Goal: Task Accomplishment & Management: Manage account settings

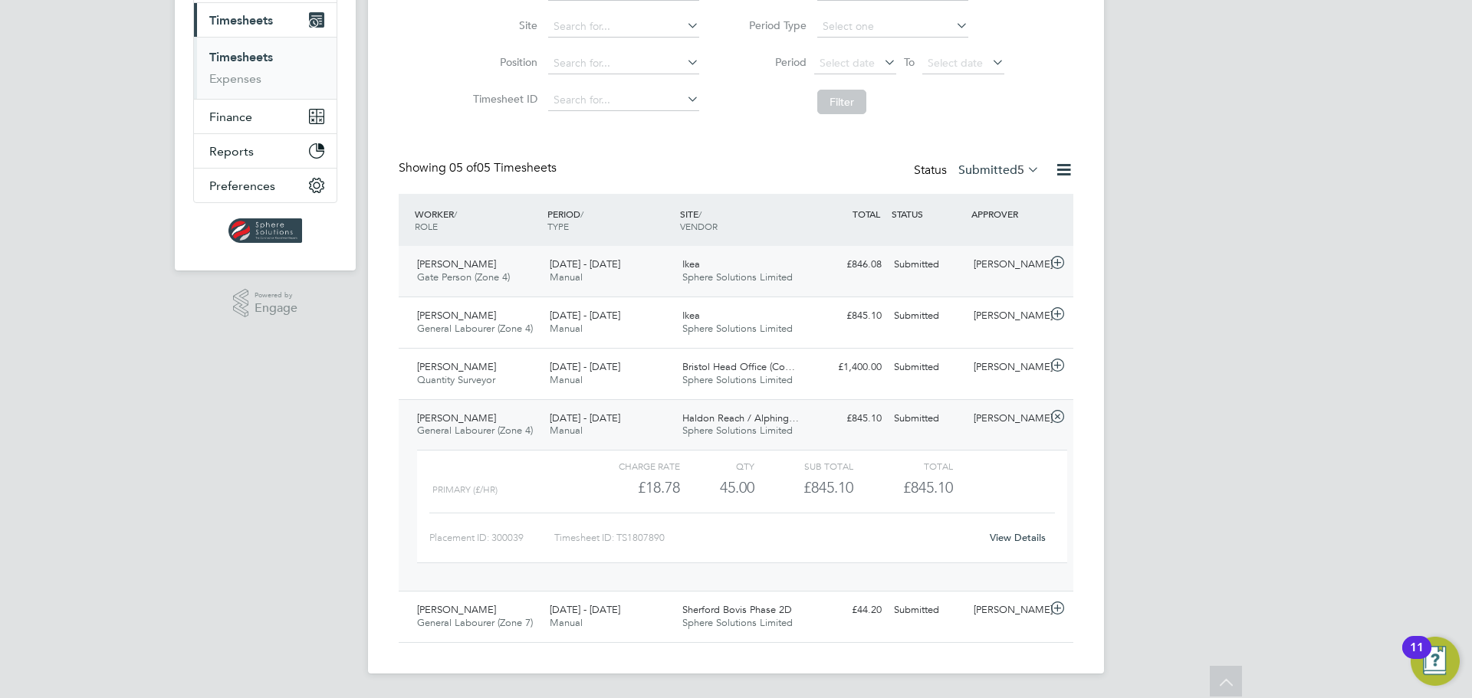
click at [735, 274] on span "Sphere Solutions Limited" at bounding box center [737, 277] width 110 height 13
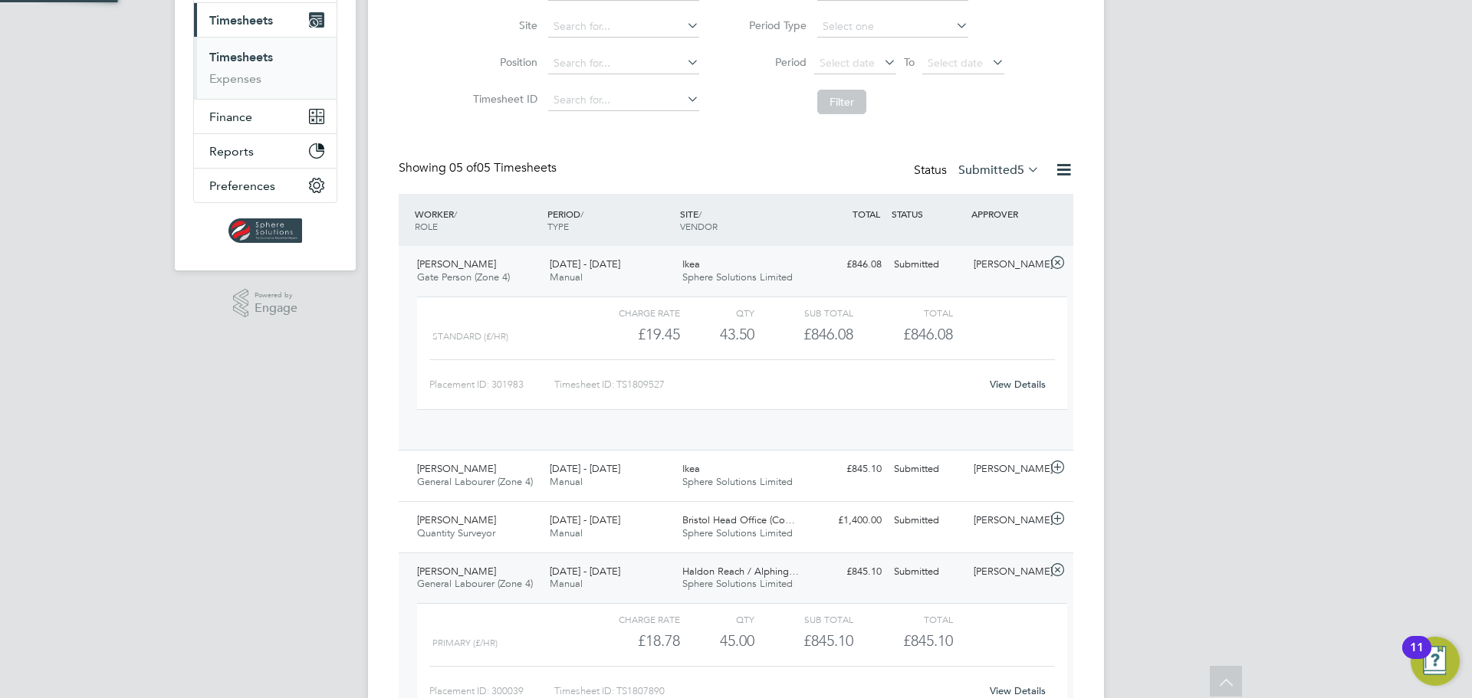
scroll to position [26, 150]
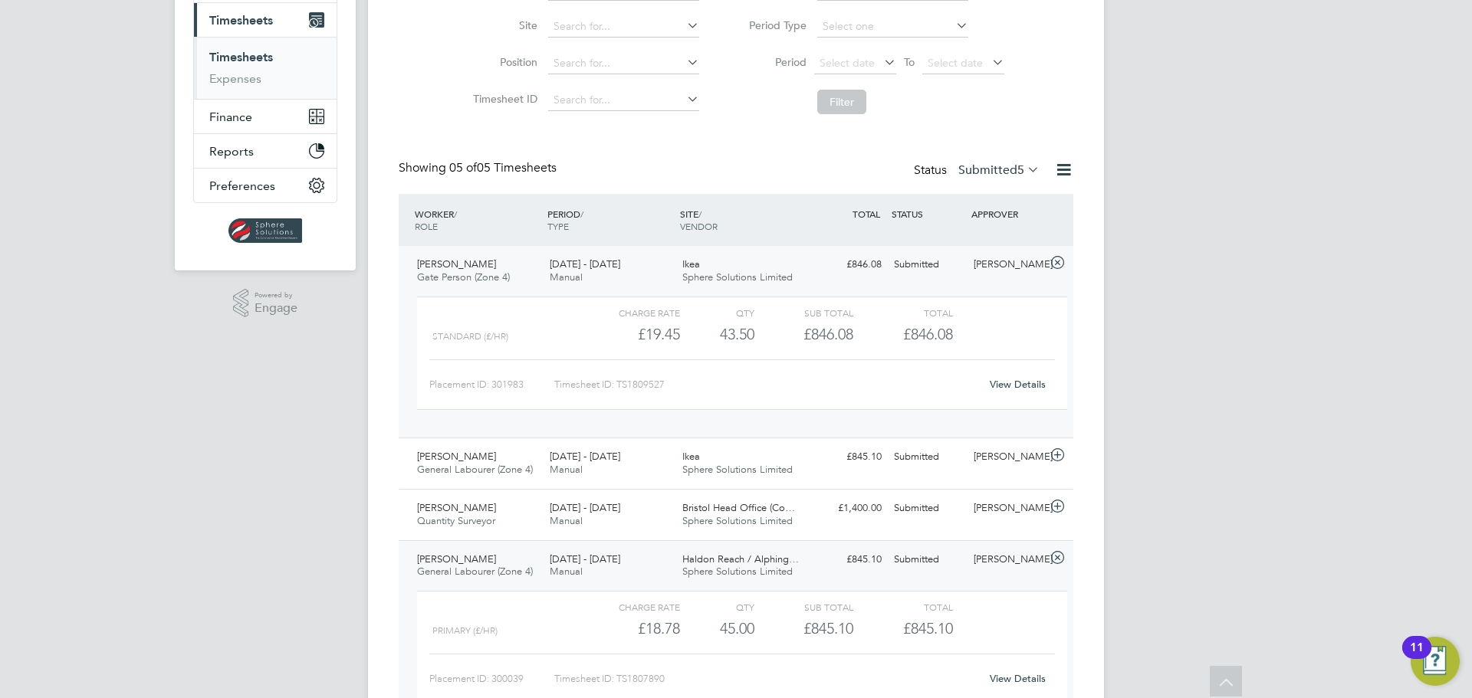
click at [1030, 386] on link "View Details" at bounding box center [1018, 384] width 56 height 13
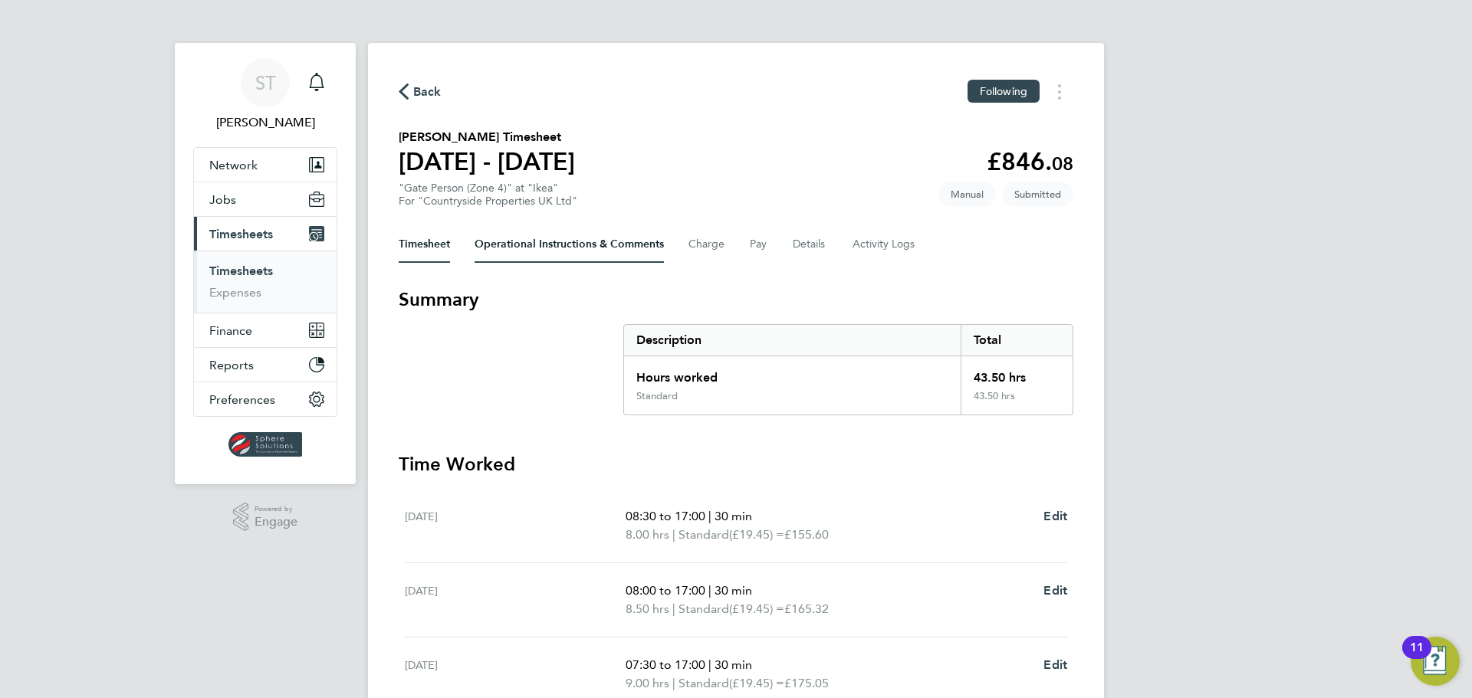
click at [550, 238] on Comments-tab "Operational Instructions & Comments" at bounding box center [569, 244] width 189 height 37
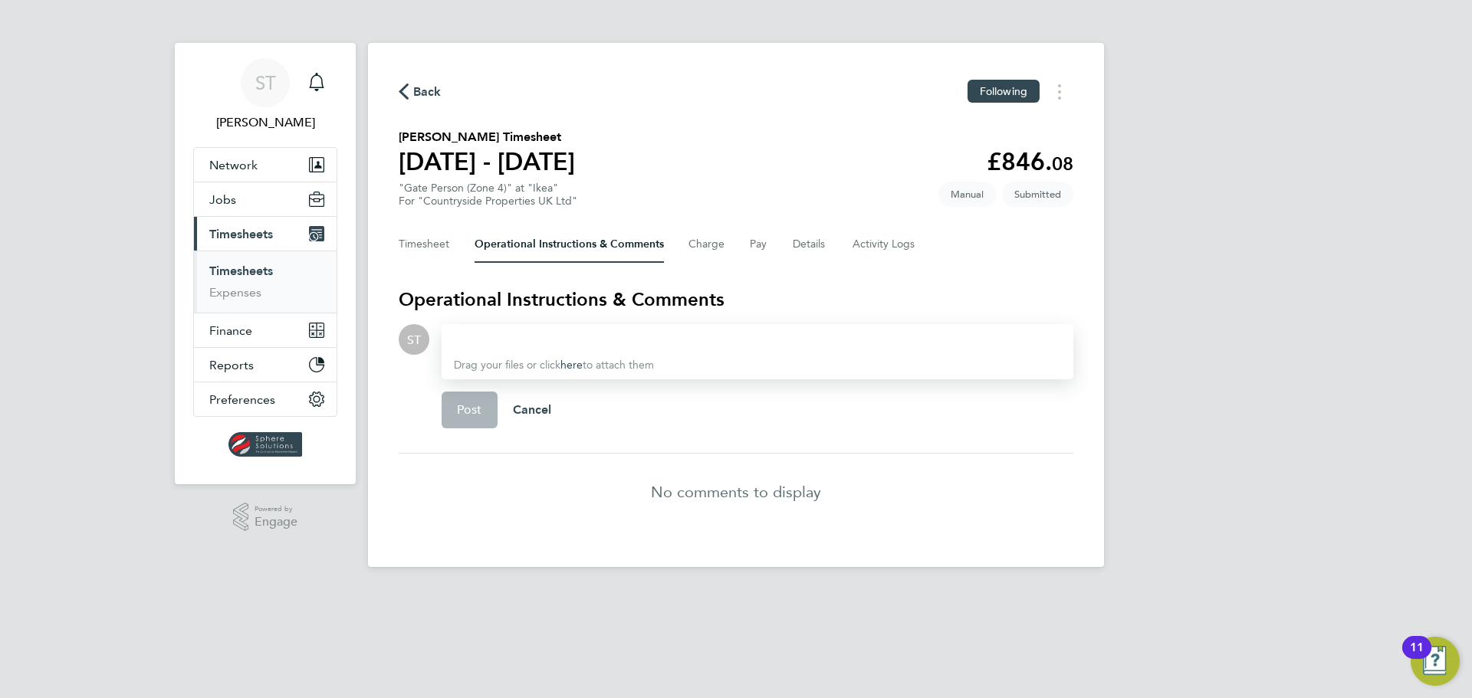
click at [452, 253] on div "Timesheet Operational Instructions & Comments Charge Pay Details Activity Logs" at bounding box center [736, 244] width 675 height 37
click at [432, 251] on button "Timesheet" at bounding box center [424, 244] width 51 height 37
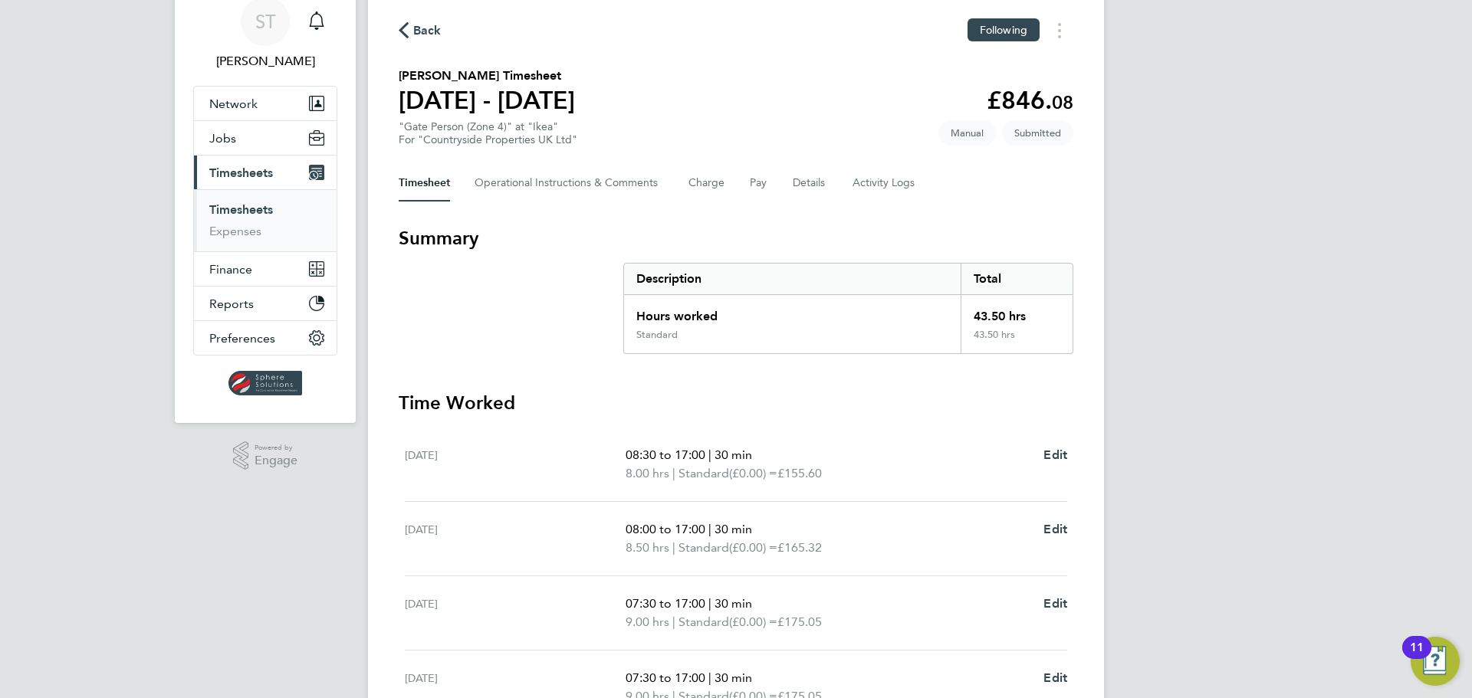
scroll to position [1, 0]
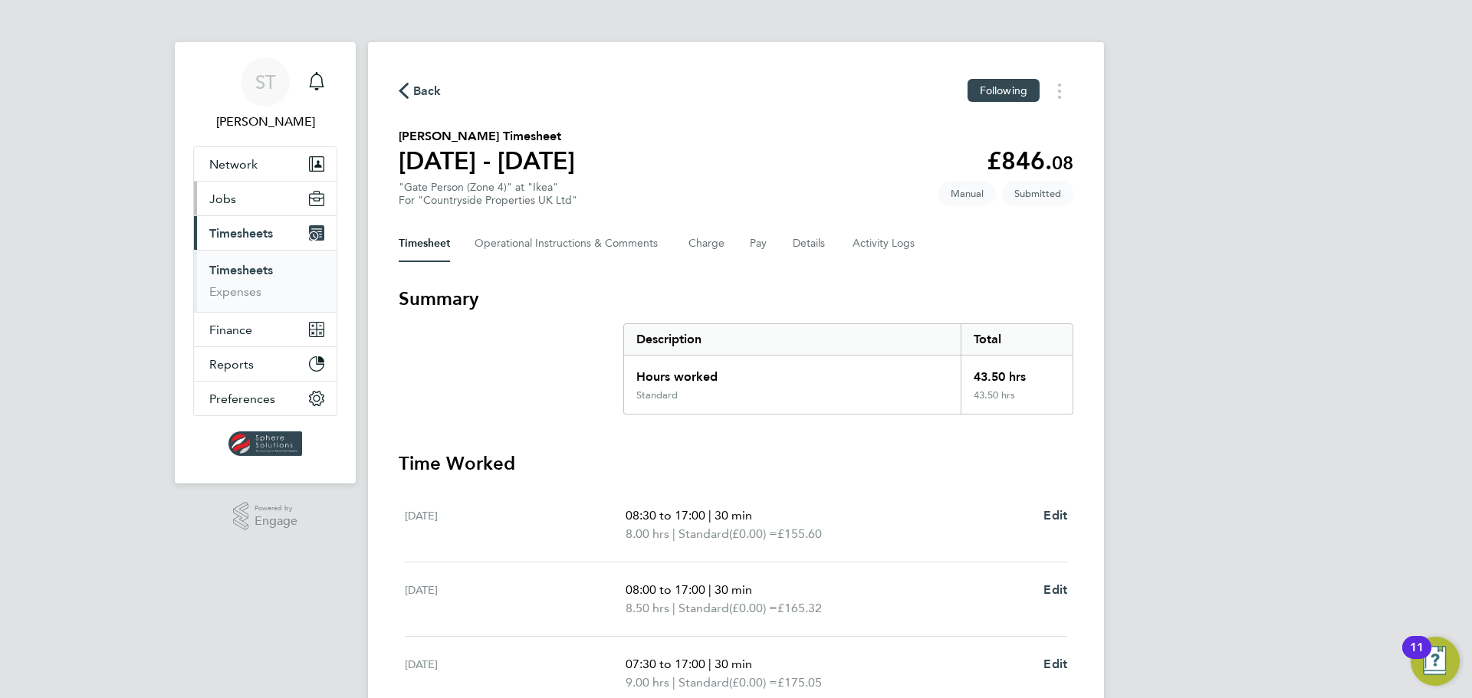
click at [232, 205] on span "Jobs" at bounding box center [222, 199] width 27 height 15
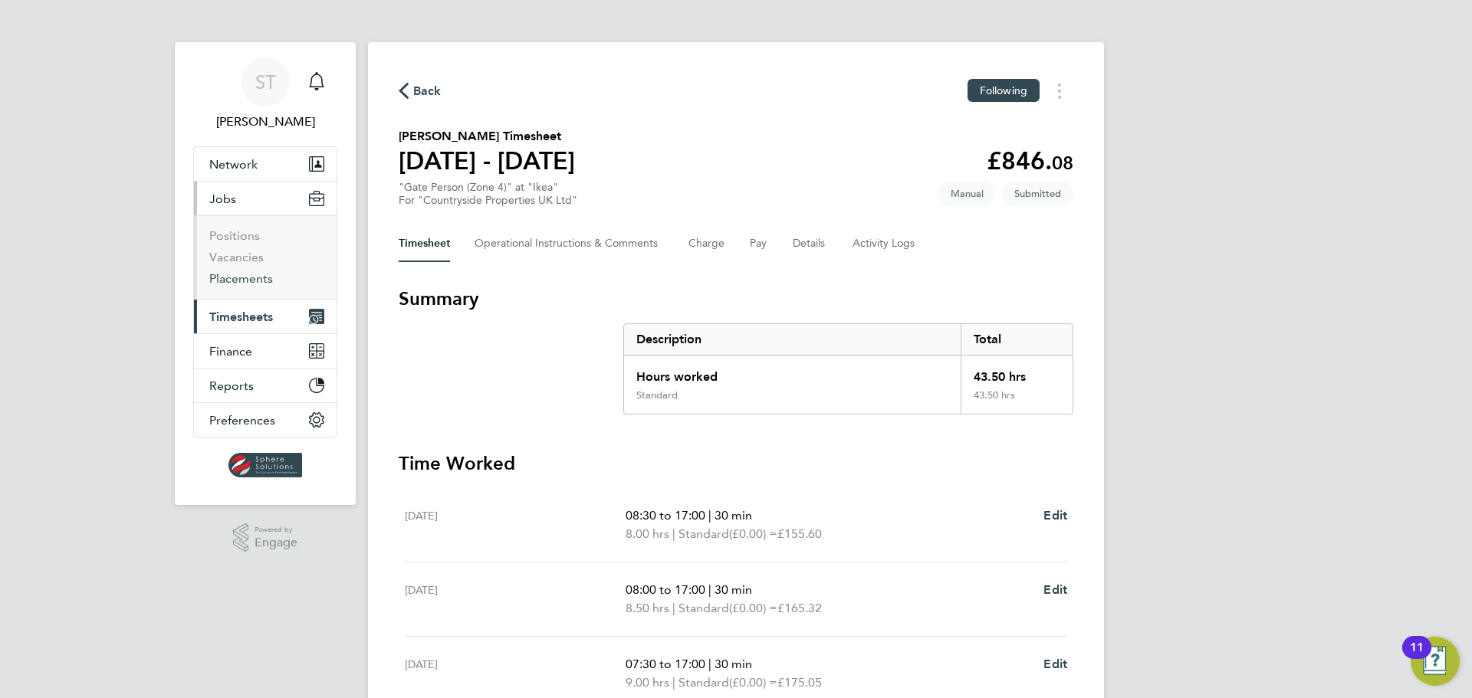
click at [232, 275] on link "Placements" at bounding box center [241, 278] width 64 height 15
